Goal: Task Accomplishment & Management: Manage account settings

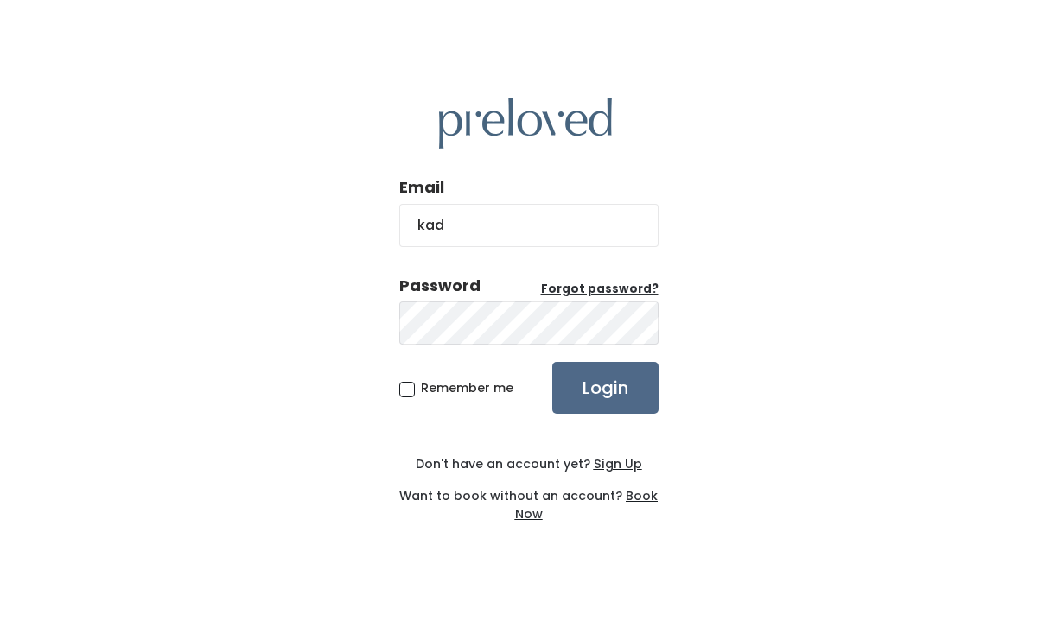
type input "kadybug911@gmail.com"
click at [552, 362] on input "Login" at bounding box center [605, 388] width 106 height 52
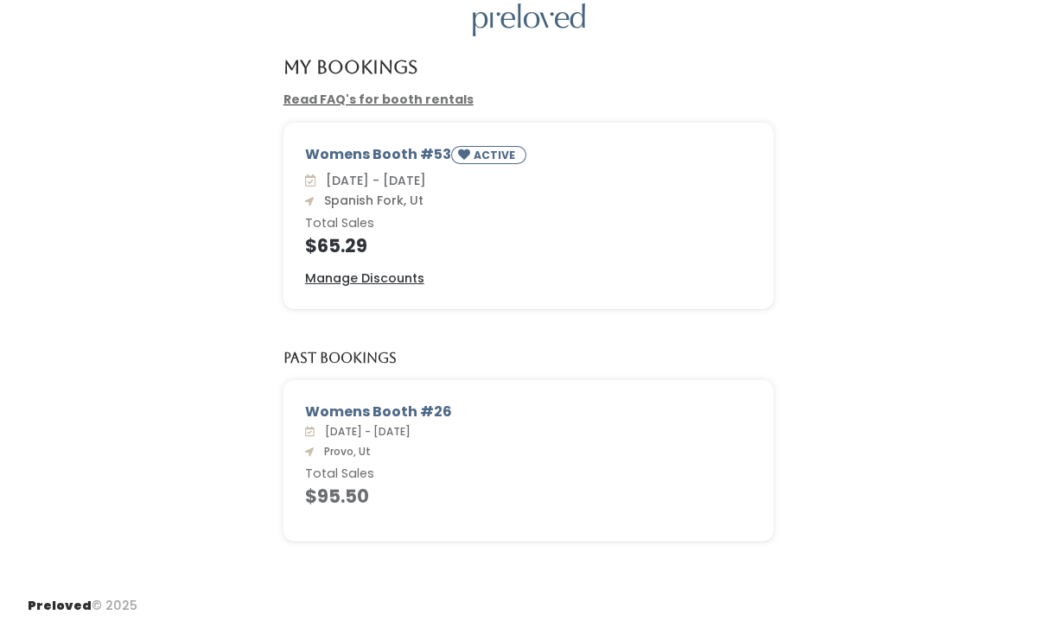
scroll to position [77, 0]
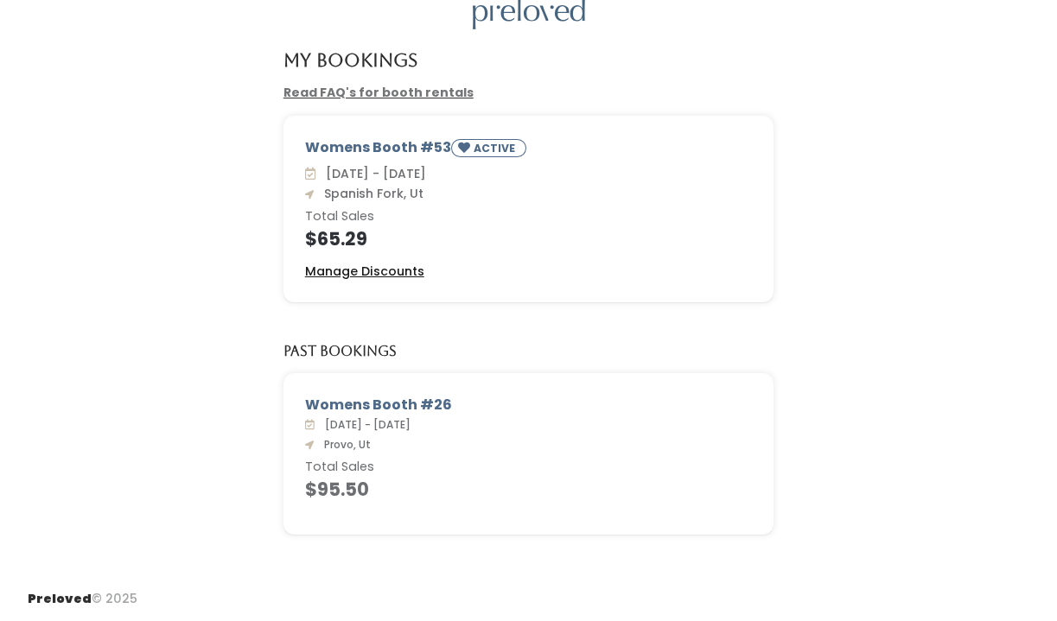
click at [378, 273] on u "Manage Discounts" at bounding box center [364, 271] width 119 height 17
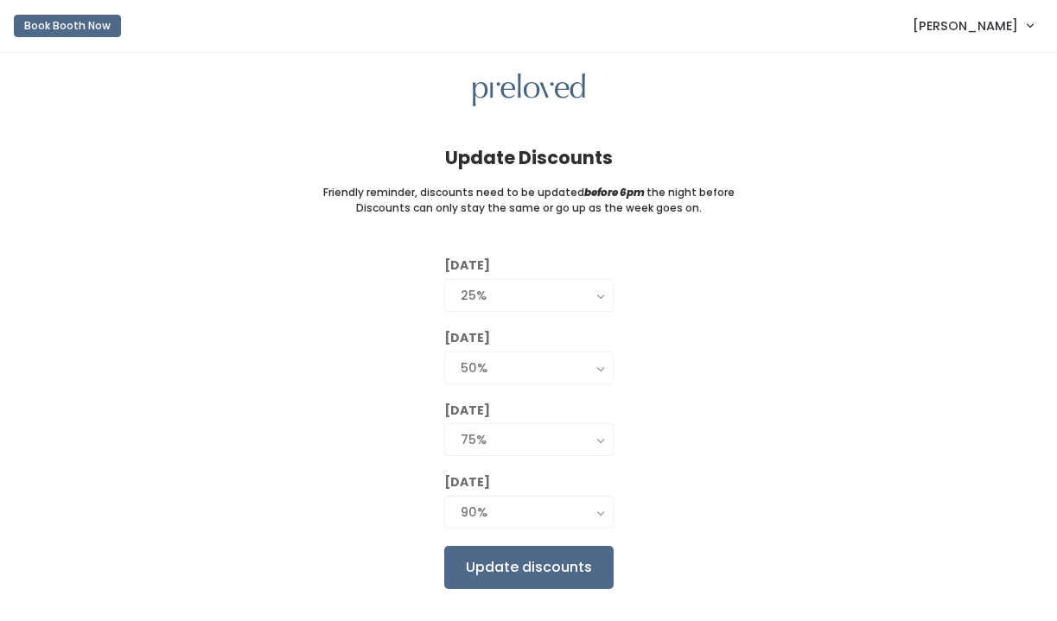
scroll to position [36, 0]
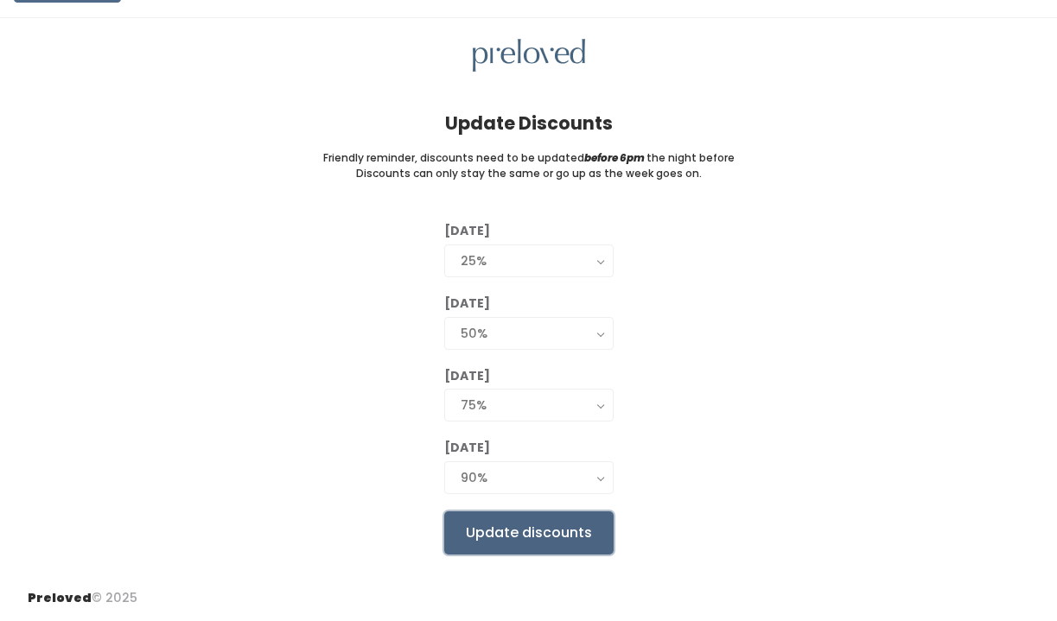
click at [550, 535] on input "Update discounts" at bounding box center [528, 533] width 169 height 43
